Goal: Check status: Check status

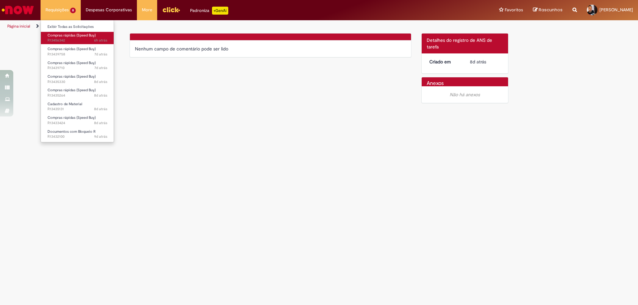
click at [73, 40] on span "6h atrás 6 horas atrás R13456342" at bounding box center [77, 40] width 60 height 5
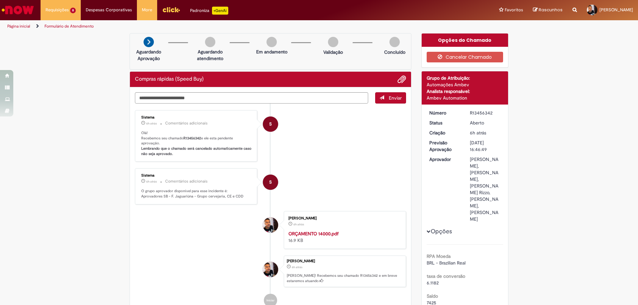
click at [190, 138] on b "R13456342" at bounding box center [192, 138] width 18 height 5
copy p "R13456342"
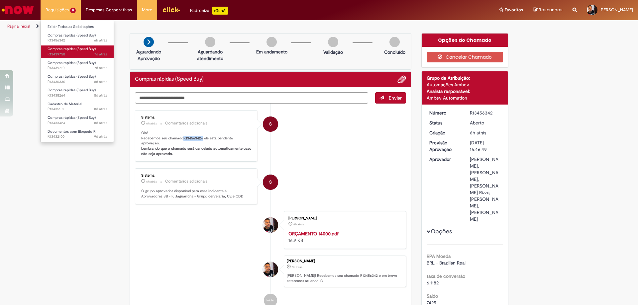
click at [70, 49] on span "Compras rápidas (Speed Buy)" at bounding box center [71, 48] width 48 height 5
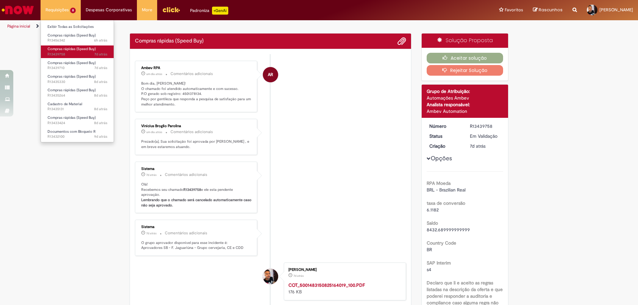
click at [70, 52] on span "7d atrás 7 dias atrás R13439758" at bounding box center [77, 54] width 60 height 5
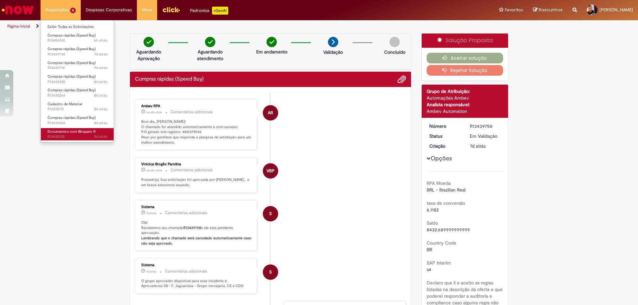
click at [63, 133] on span "Documentos com Bloqueio R" at bounding box center [71, 131] width 48 height 5
